Goal: Find specific page/section: Find specific page/section

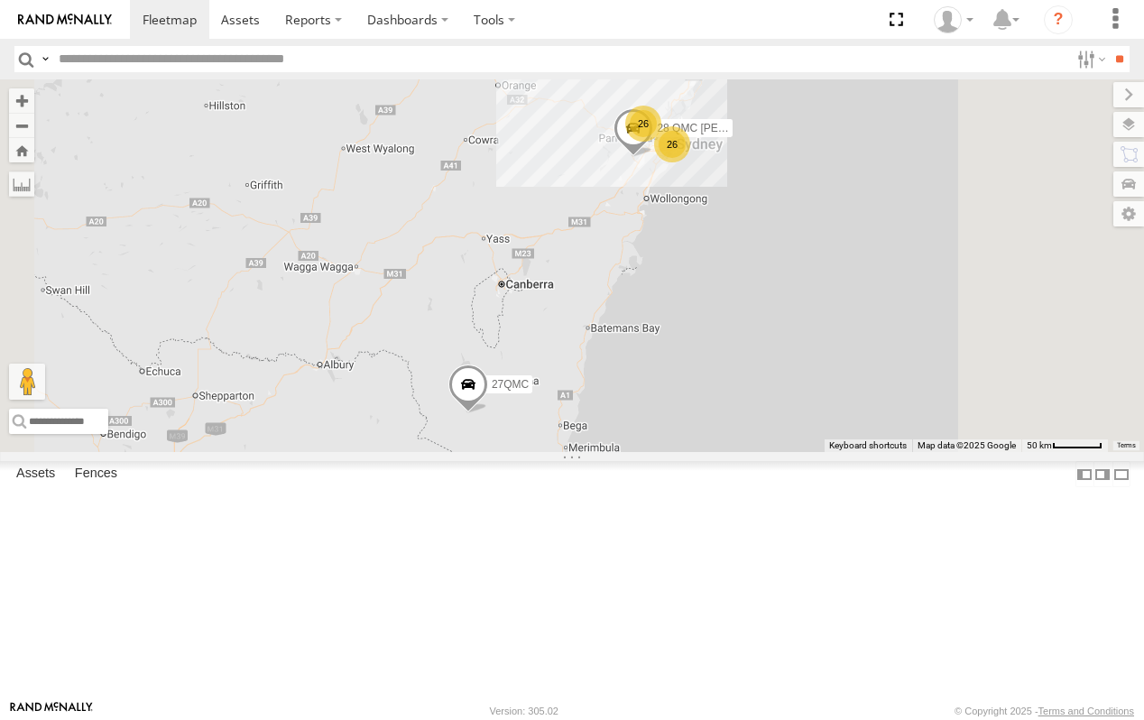
click at [0, 0] on div "03 Jayden" at bounding box center [0, 0] width 0 height 0
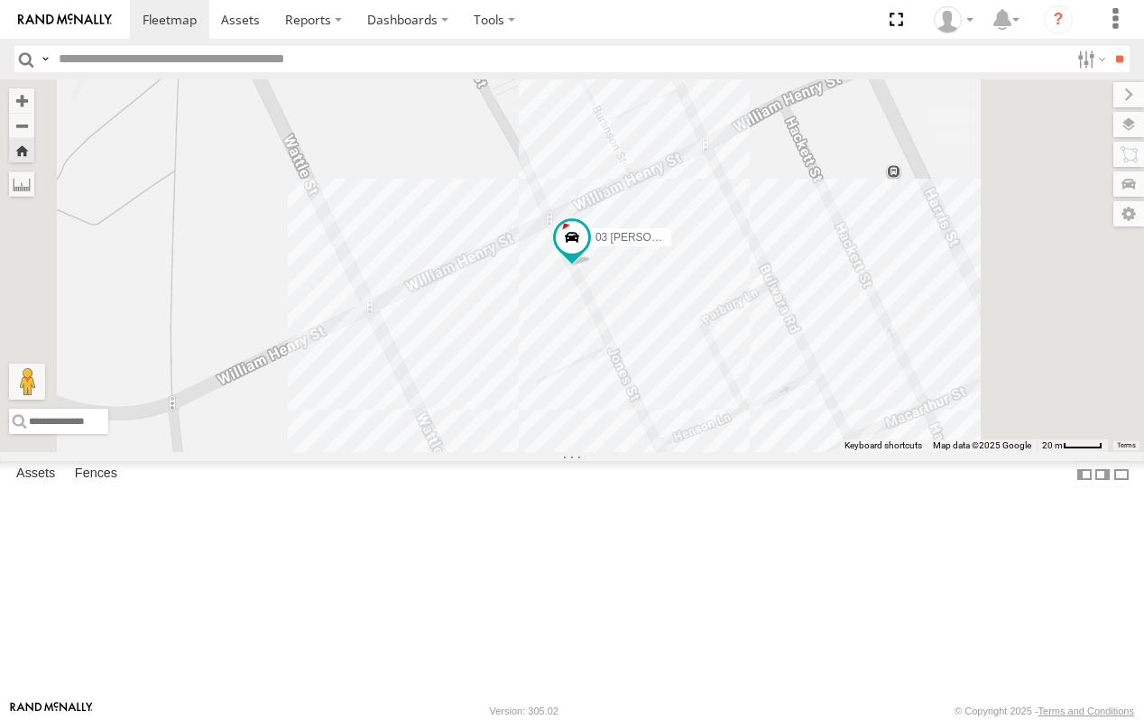
click at [0, 0] on div "02 Jordan" at bounding box center [0, 0] width 0 height 0
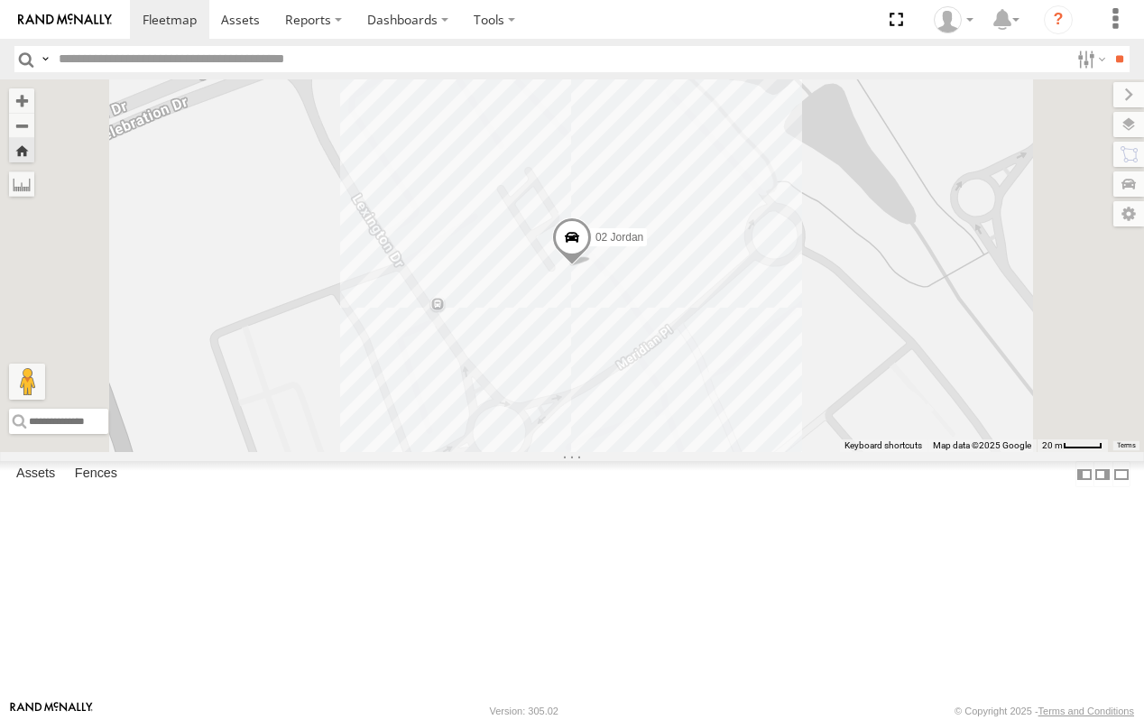
scroll to position [1173, 0]
click at [0, 0] on div "01 Lyndon" at bounding box center [0, 0] width 0 height 0
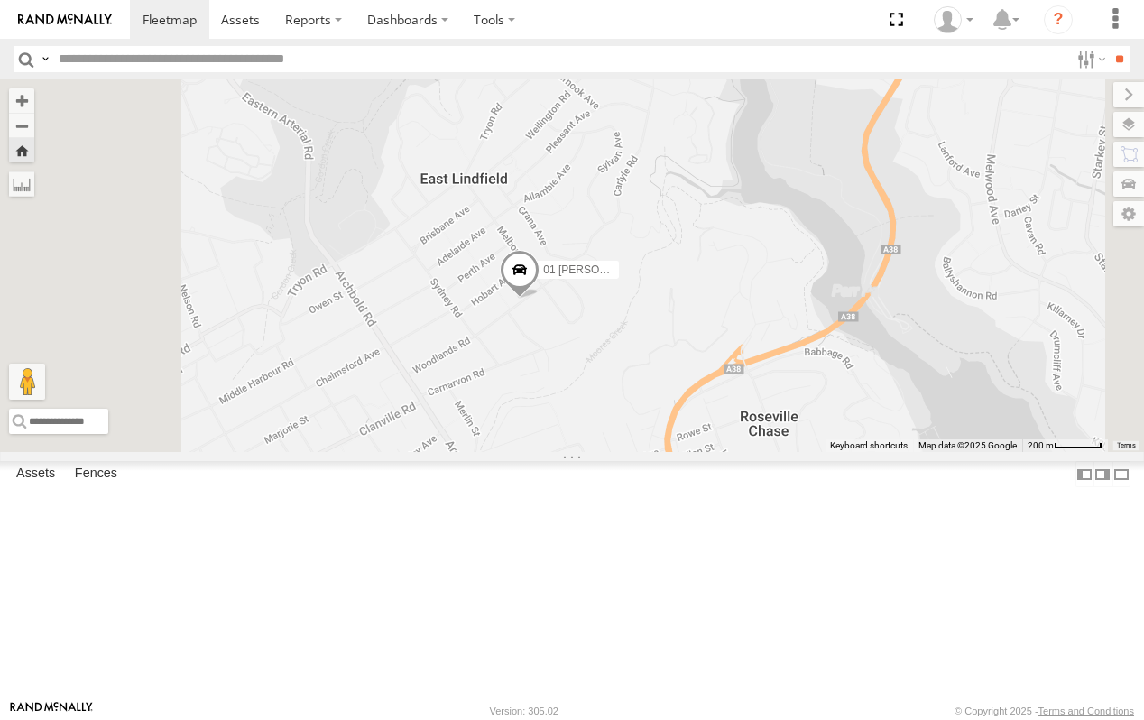
drag, startPoint x: 687, startPoint y: 224, endPoint x: 716, endPoint y: 389, distance: 167.8
click at [716, 389] on div "01 Lyndon" at bounding box center [572, 265] width 1144 height 373
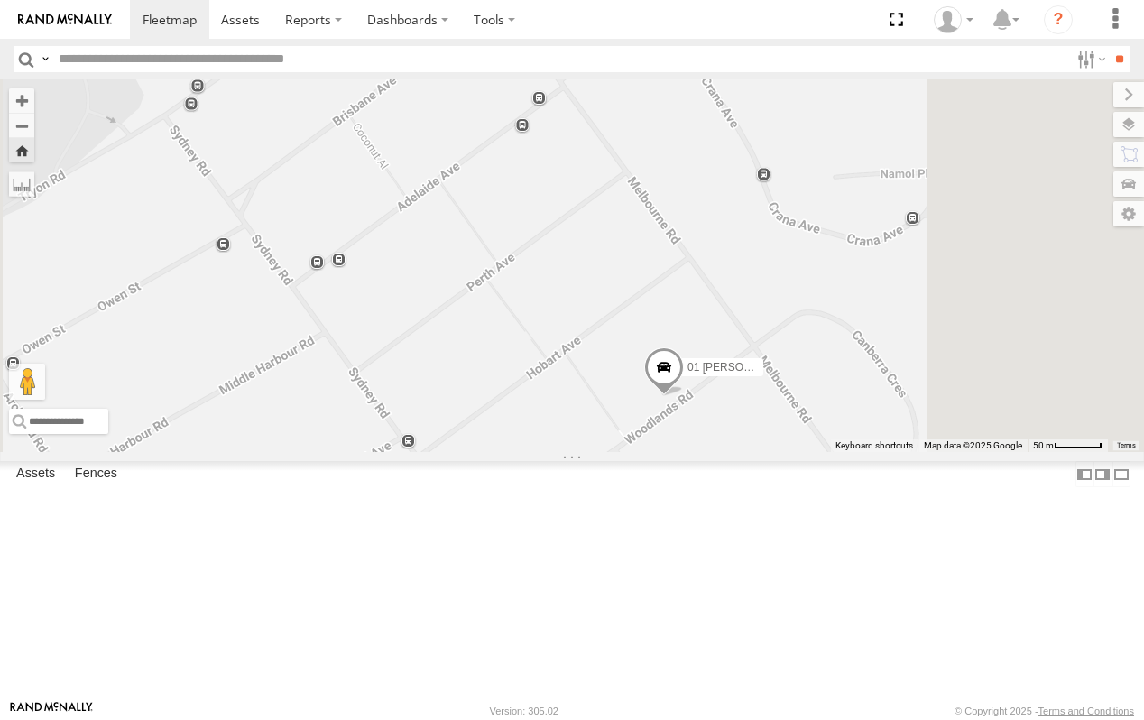
drag, startPoint x: 706, startPoint y: 397, endPoint x: 691, endPoint y: 293, distance: 104.9
click at [691, 295] on div "01 [PERSON_NAME]" at bounding box center [572, 265] width 1144 height 373
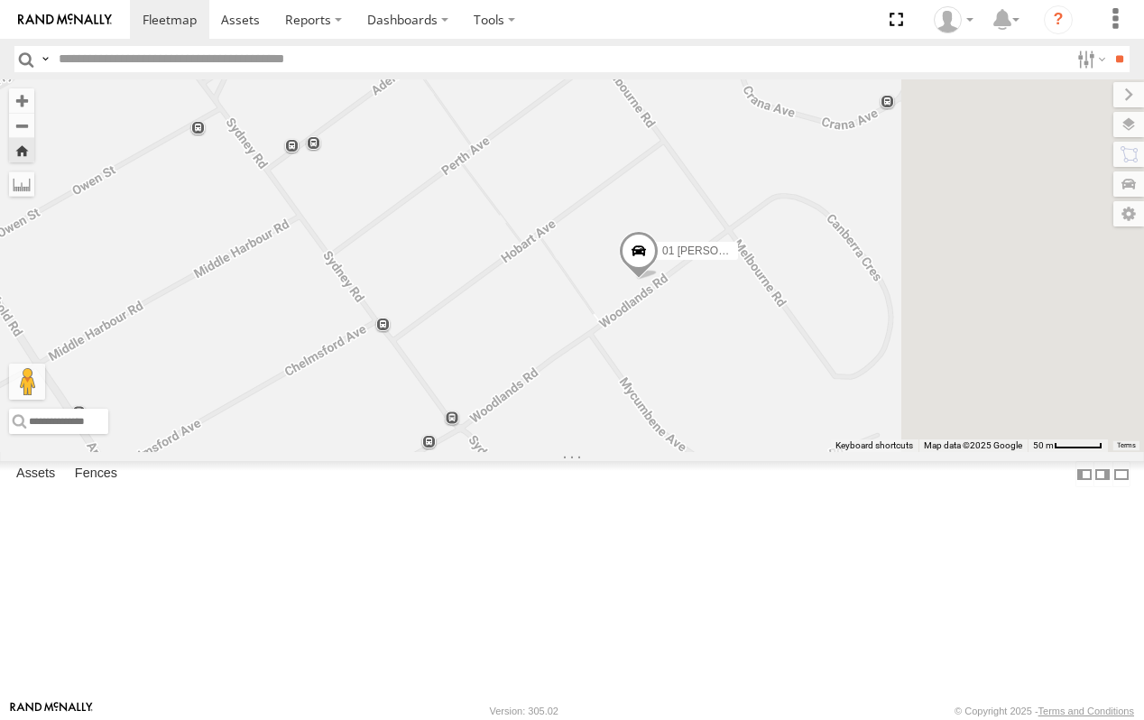
drag, startPoint x: 726, startPoint y: 349, endPoint x: 702, endPoint y: 257, distance: 95.2
click at [702, 258] on div "01 [PERSON_NAME]" at bounding box center [572, 265] width 1144 height 373
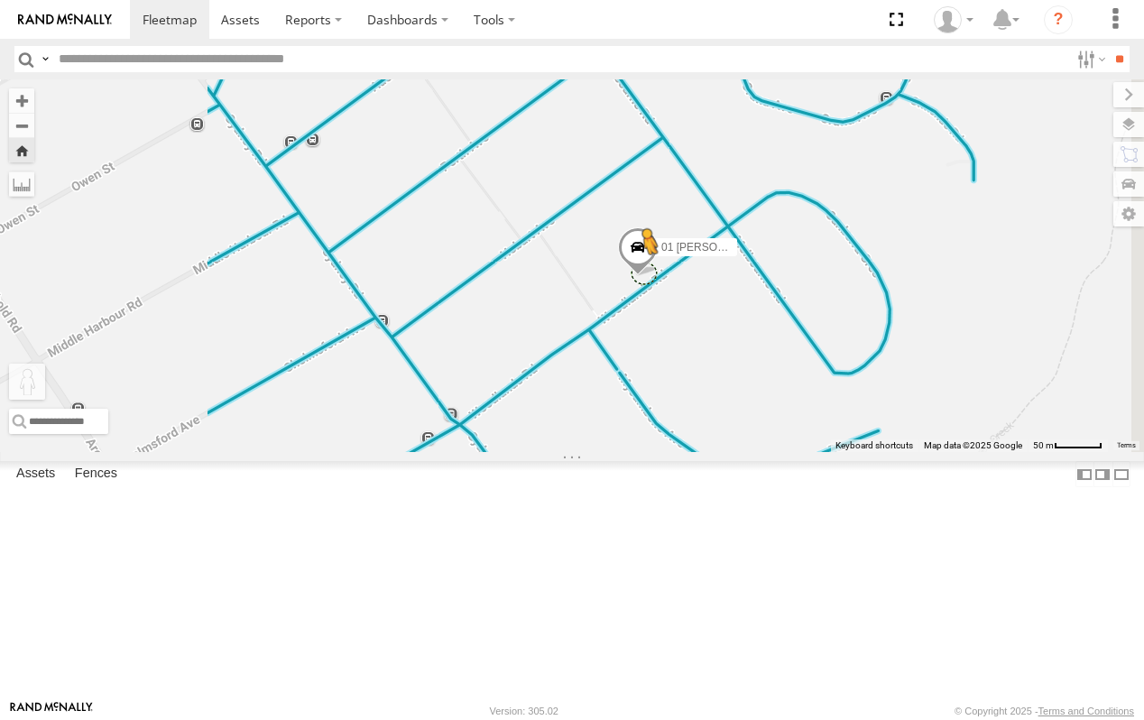
drag, startPoint x: 480, startPoint y: 625, endPoint x: 872, endPoint y: 396, distance: 454.4
click at [872, 396] on div "01 Lyndon To activate drag with keyboard, press Alt + Enter. Once in keyboard d…" at bounding box center [572, 265] width 1144 height 373
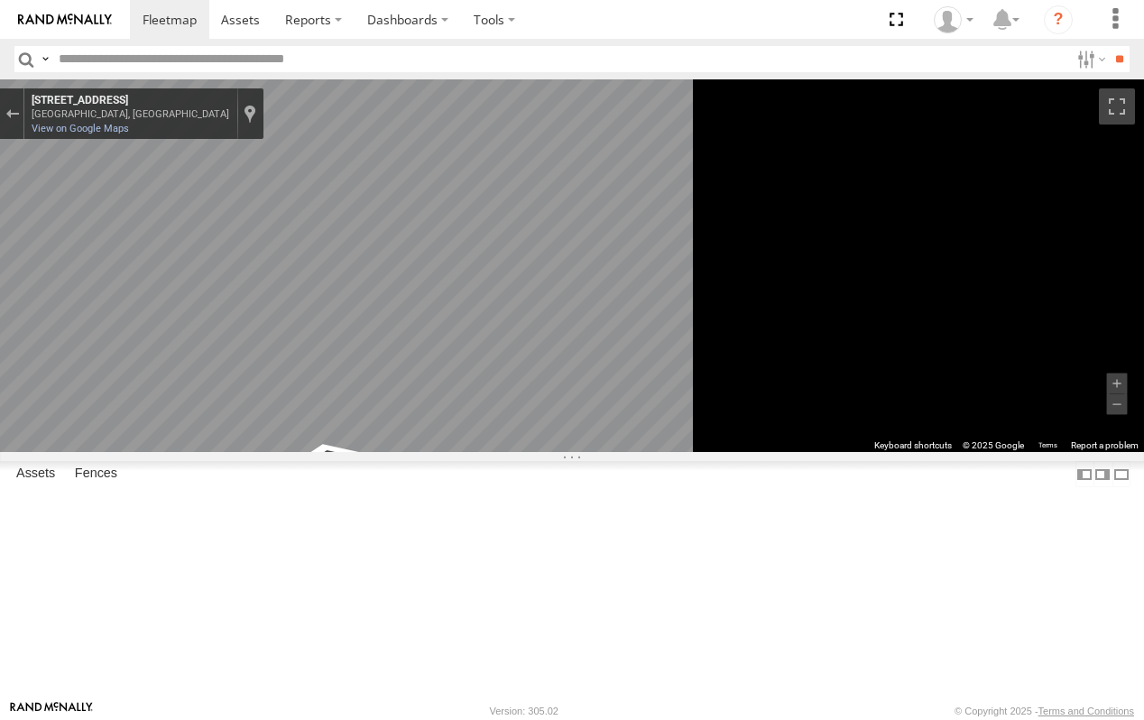
click at [0, 0] on div "01 [PERSON_NAME]" at bounding box center [0, 0] width 0 height 0
click at [92, 10] on link at bounding box center [65, 19] width 130 height 39
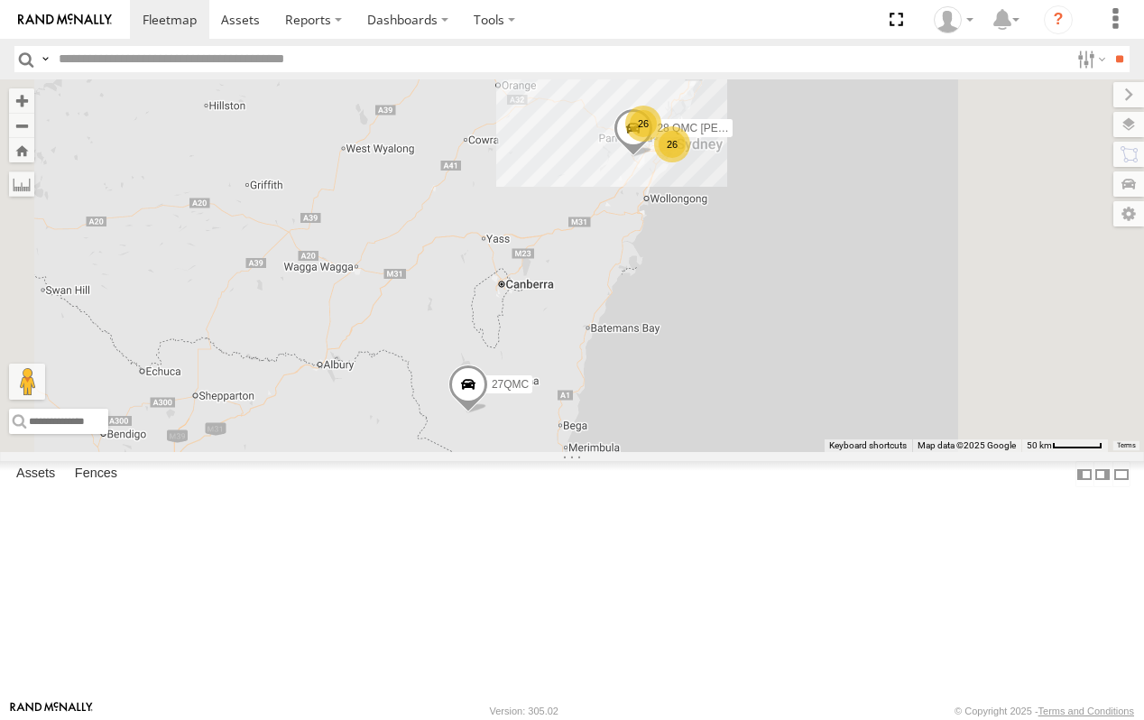
scroll to position [1173, 0]
click at [0, 0] on div "01 [PERSON_NAME]" at bounding box center [0, 0] width 0 height 0
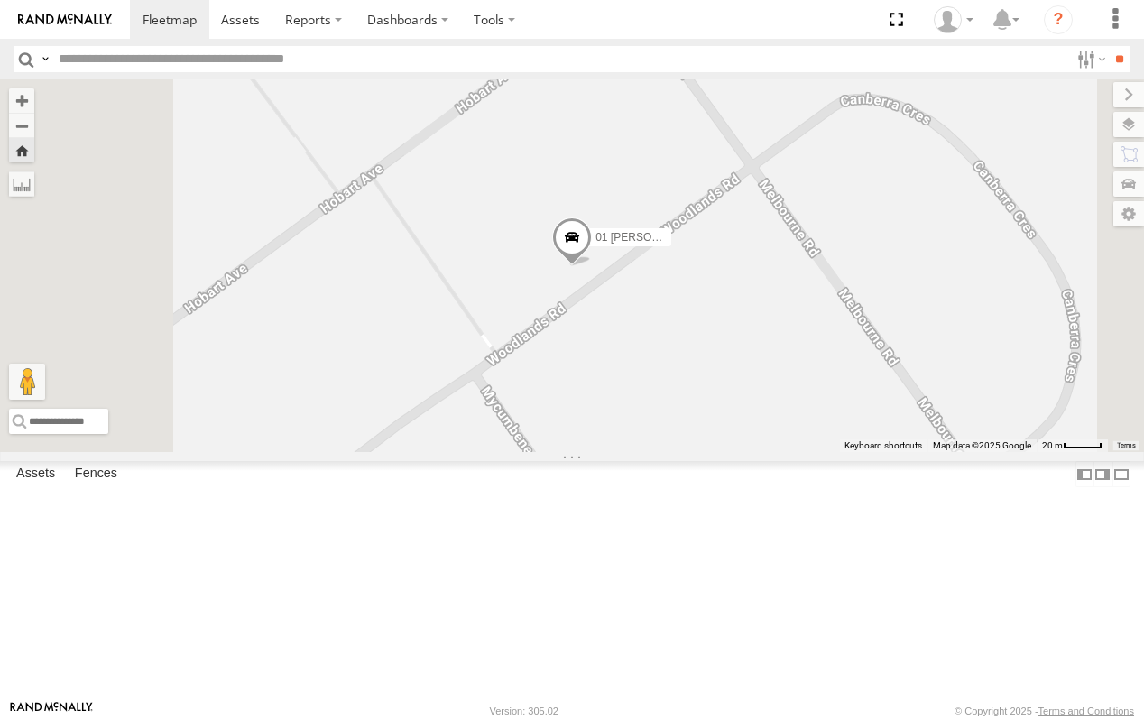
click at [699, 243] on span "01 [PERSON_NAME]" at bounding box center [647, 236] width 104 height 13
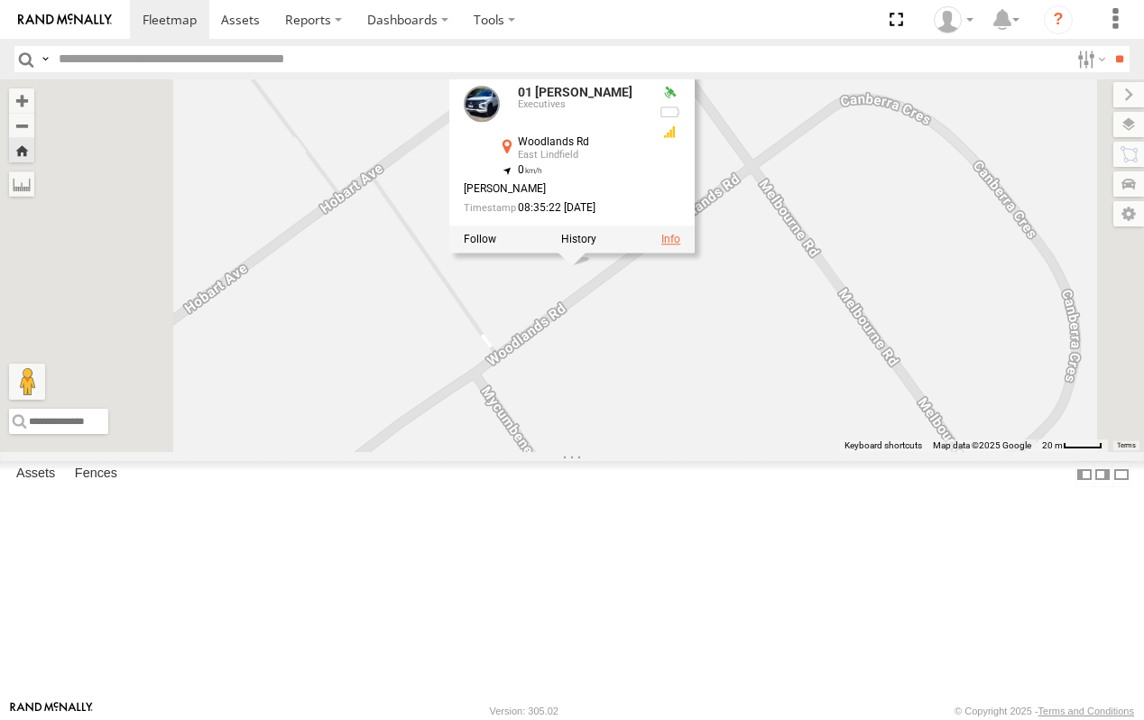
click at [680, 244] on link at bounding box center [670, 238] width 19 height 13
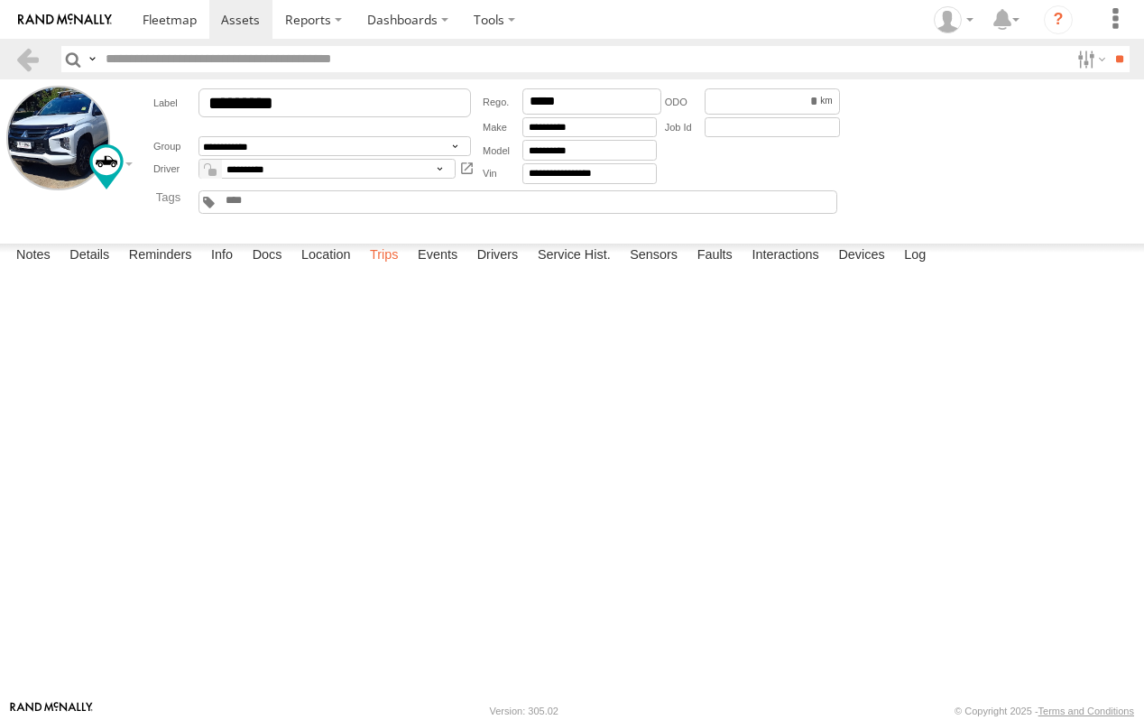
click at [393, 269] on label "Trips" at bounding box center [384, 256] width 47 height 25
click at [0, 0] on div "[STREET_ADDRESS]" at bounding box center [0, 0] width 0 height 0
drag, startPoint x: 79, startPoint y: 313, endPoint x: 567, endPoint y: 405, distance: 495.8
click at [0, 0] on div "To activate drag with keyboard, press Alt + Enter. Once in keyboard drag state,…" at bounding box center [0, 0] width 0 height 0
click at [0, 0] on label "×" at bounding box center [0, 0] width 0 height 0
